Goal: Navigation & Orientation: Go to known website

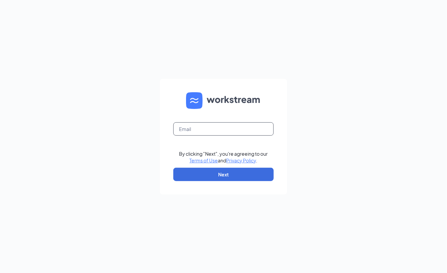
click at [246, 128] on input "text" at bounding box center [223, 128] width 100 height 13
type input "[EMAIL_ADDRESS][DOMAIN_NAME]"
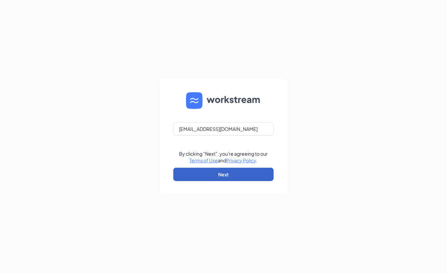
click at [191, 177] on button "Next" at bounding box center [223, 174] width 100 height 13
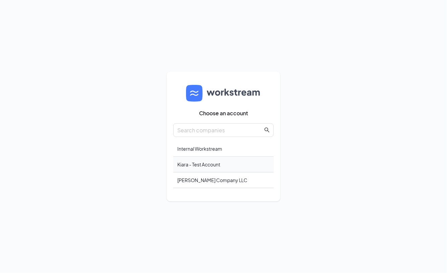
click at [201, 160] on div "Kiara - Test Account" at bounding box center [223, 165] width 100 height 16
